Goal: Task Accomplishment & Management: Complete application form

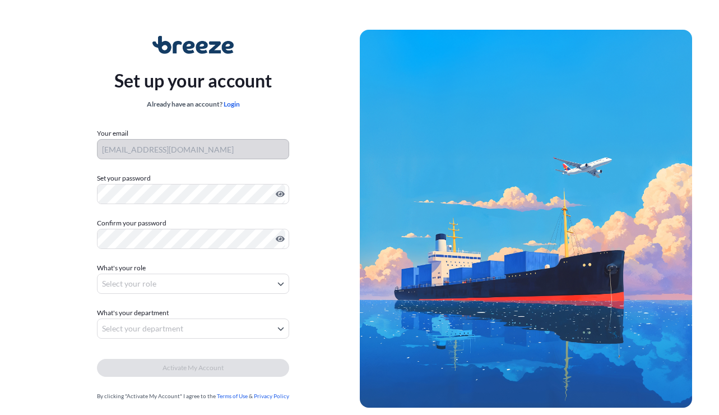
click at [208, 183] on label "Set your password" at bounding box center [193, 178] width 192 height 11
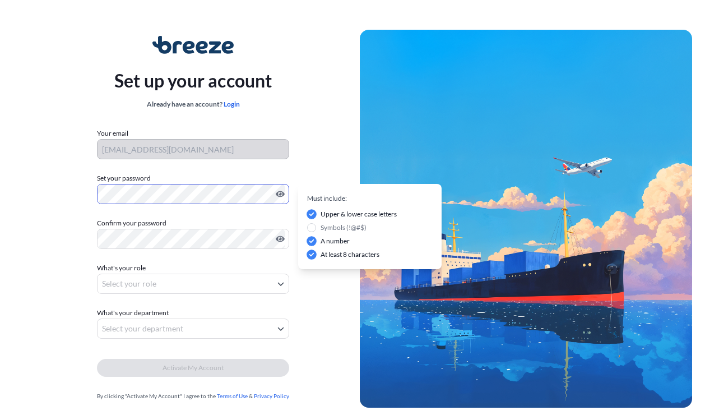
click at [305, 151] on div "Set up your account Already have an account? Login Your email [EMAIL_ADDRESS][D…" at bounding box center [193, 218] width 333 height 410
click at [177, 280] on body "Set up your account Already have an account? Login Your email [EMAIL_ADDRESS][D…" at bounding box center [359, 224] width 719 height 448
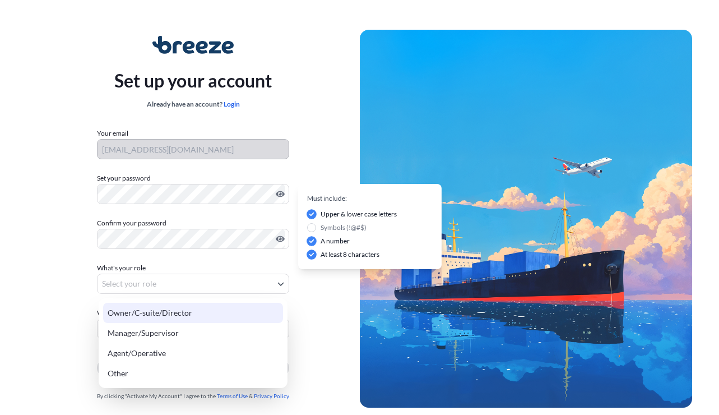
click at [142, 309] on div "Owner/C-suite/Director" at bounding box center [193, 313] width 180 height 20
select select "owner/c-suite/director"
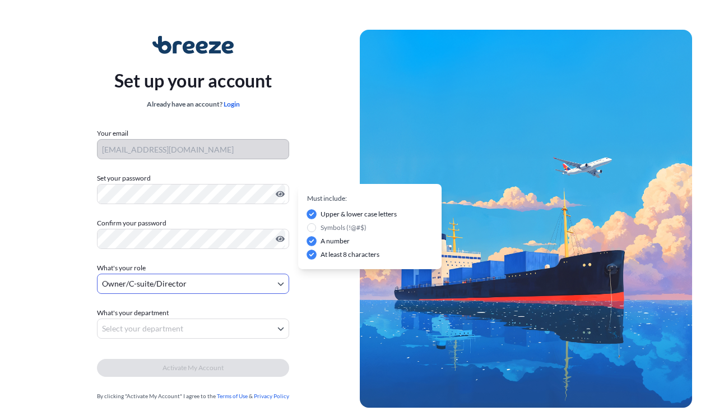
click at [147, 331] on body "Set up your account Already have an account? Login Your email [EMAIL_ADDRESS][D…" at bounding box center [359, 224] width 719 height 448
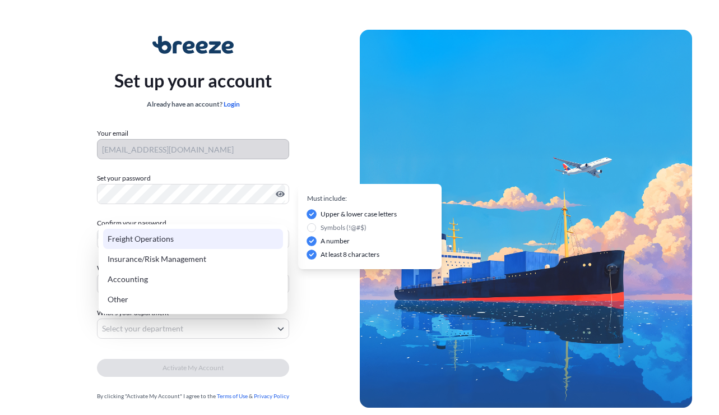
click at [171, 239] on div "Freight Operations" at bounding box center [193, 239] width 180 height 20
select select "freight operations"
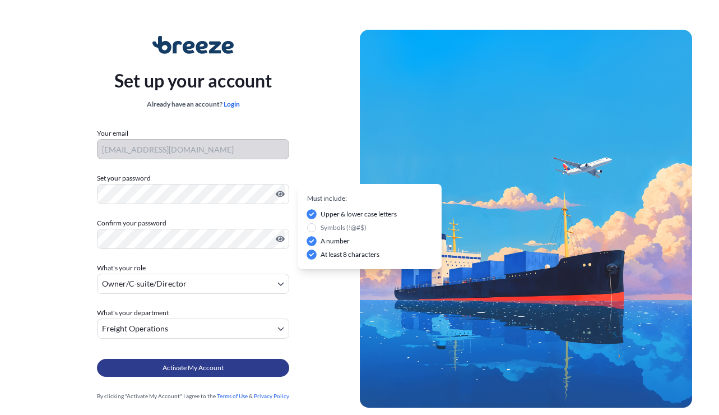
click at [194, 368] on span "Activate My Account" at bounding box center [193, 367] width 61 height 11
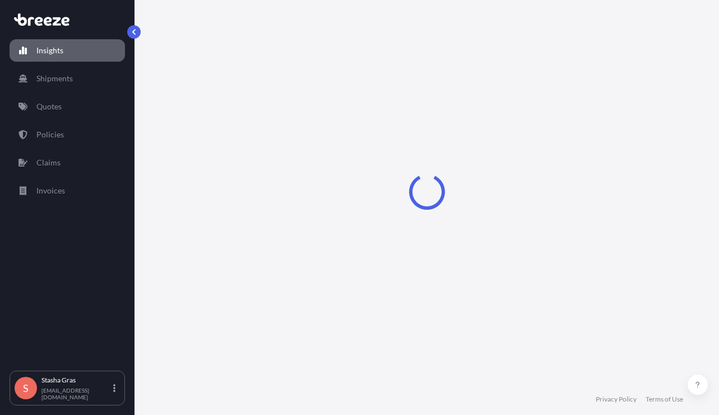
select select "2025"
